Goal: Task Accomplishment & Management: Manage account settings

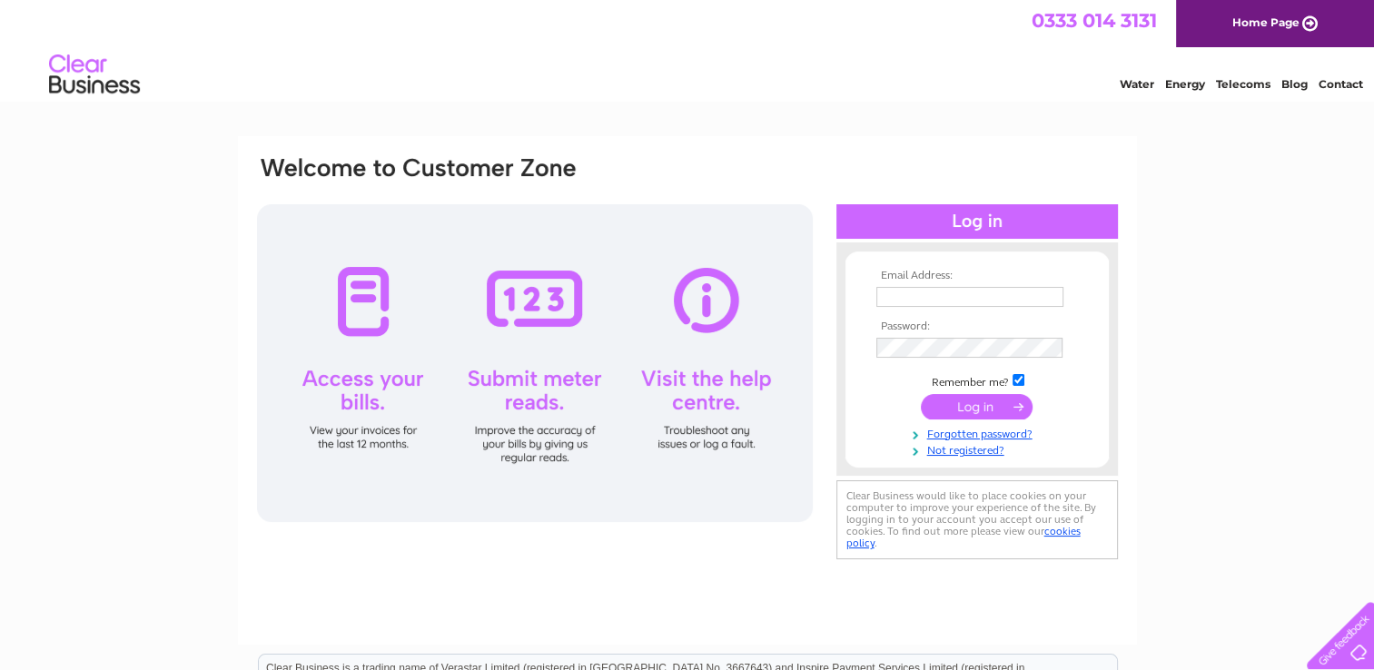
drag, startPoint x: 0, startPoint y: 0, endPoint x: 919, endPoint y: 296, distance: 965.6
click at [919, 296] on input "text" at bounding box center [969, 297] width 187 height 20
type input "farm@lawsononline.me.uk"
click at [974, 399] on input "submit" at bounding box center [977, 407] width 112 height 25
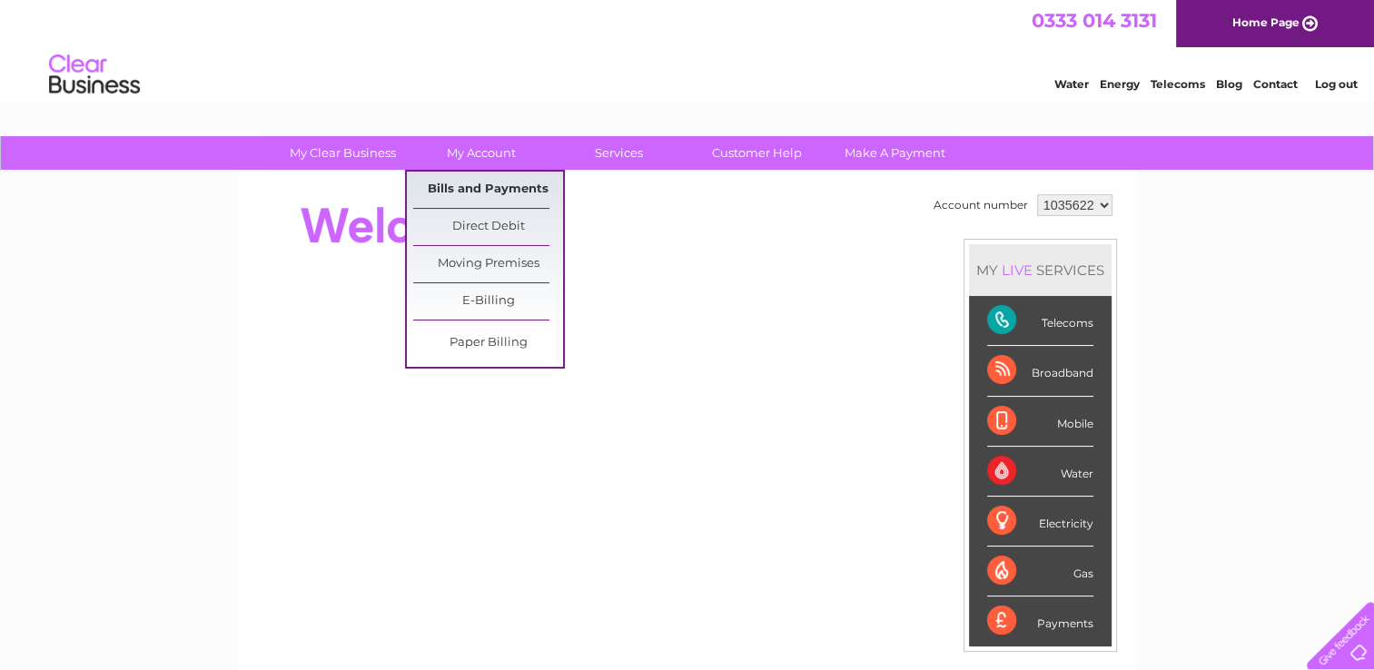
click at [482, 181] on link "Bills and Payments" at bounding box center [488, 190] width 150 height 36
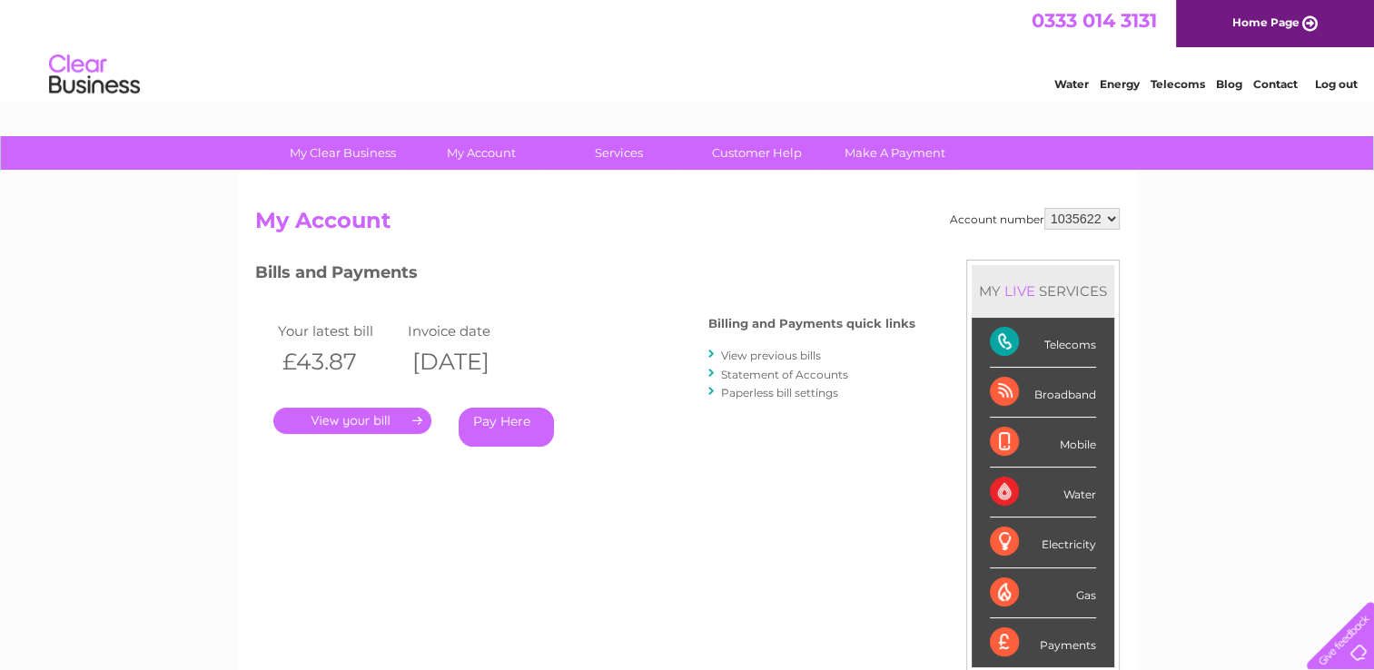
click at [371, 416] on link "." at bounding box center [352, 421] width 158 height 26
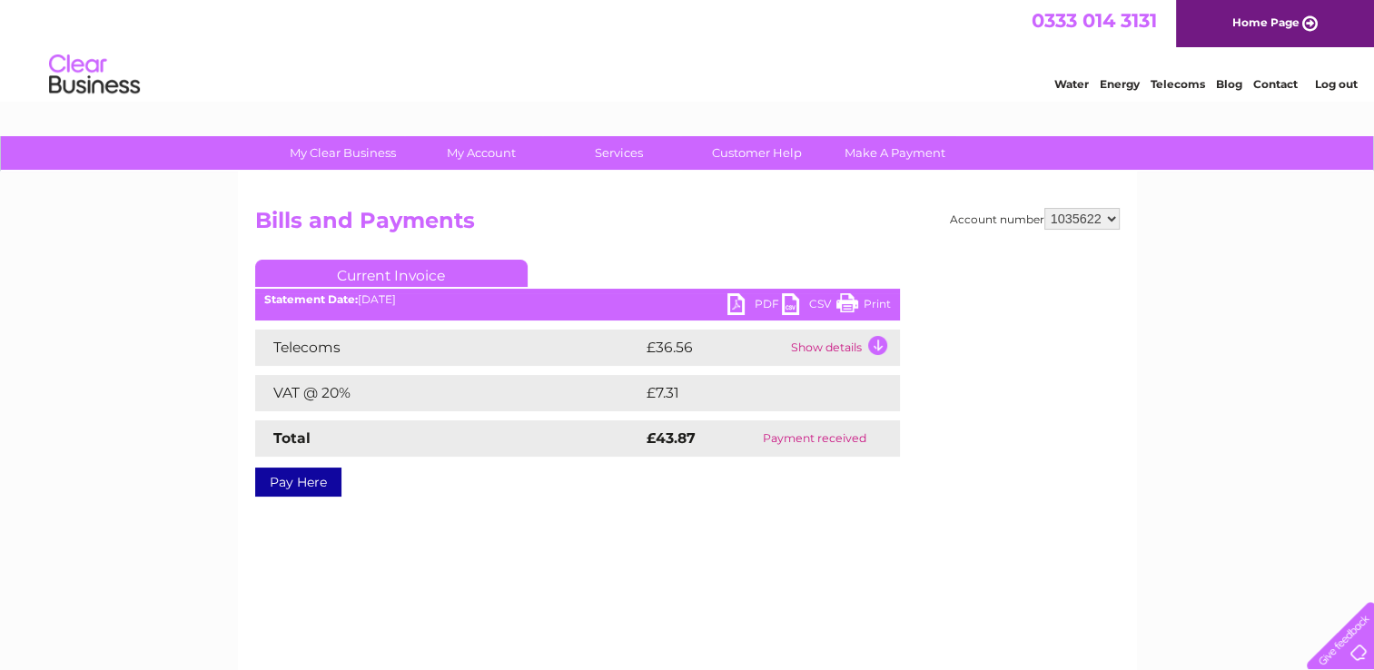
click at [755, 295] on link "PDF" at bounding box center [754, 306] width 54 height 26
click at [1339, 79] on link "Log out" at bounding box center [1335, 84] width 43 height 14
